Goal: Book appointment/travel/reservation

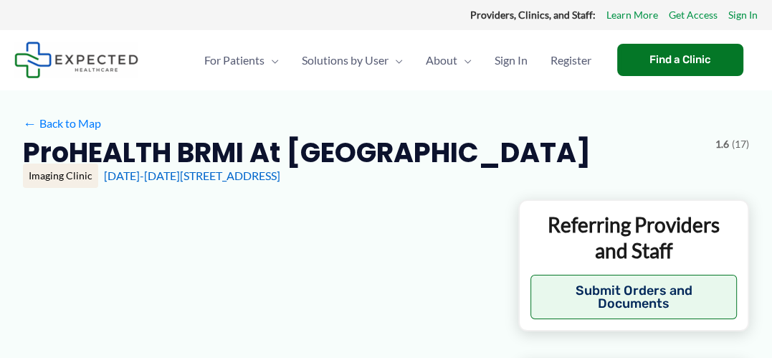
type input "**********"
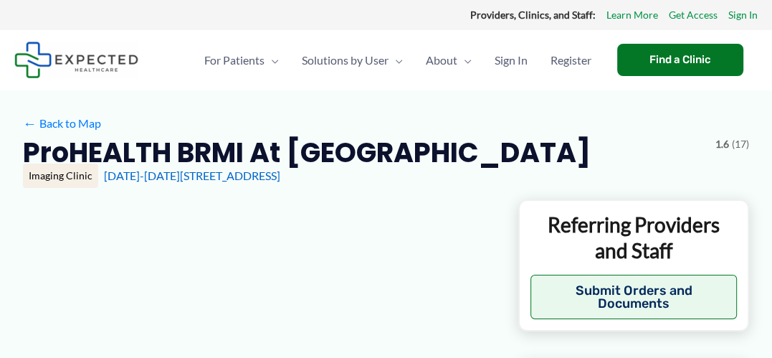
type input "**********"
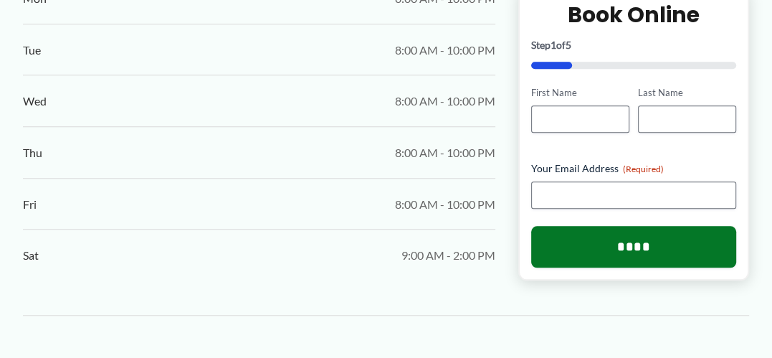
scroll to position [932, 0]
